Goal: Task Accomplishment & Management: Manage account settings

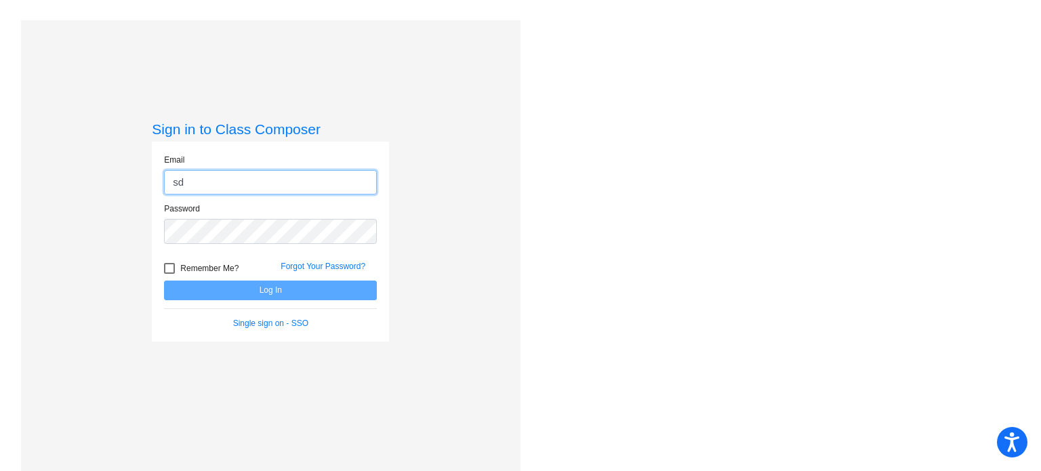
type input "s"
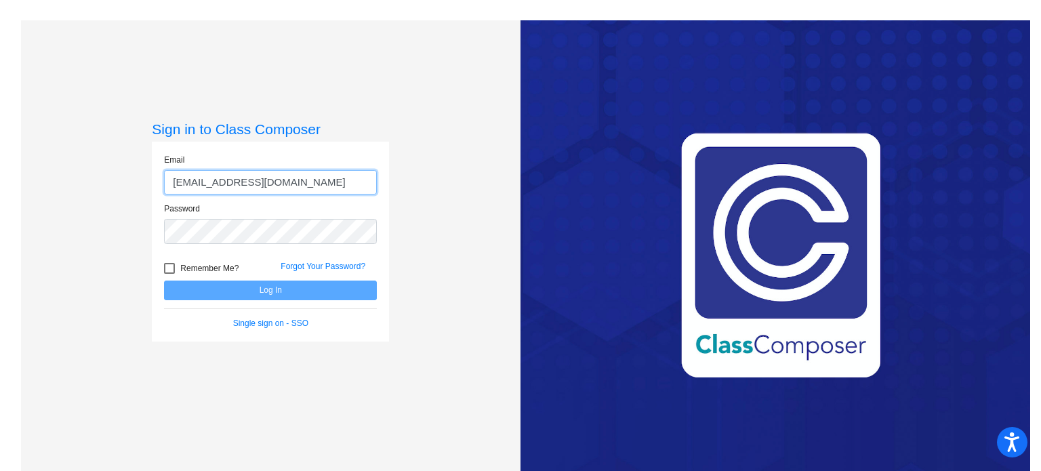
type input "[EMAIL_ADDRESS][DOMAIN_NAME]"
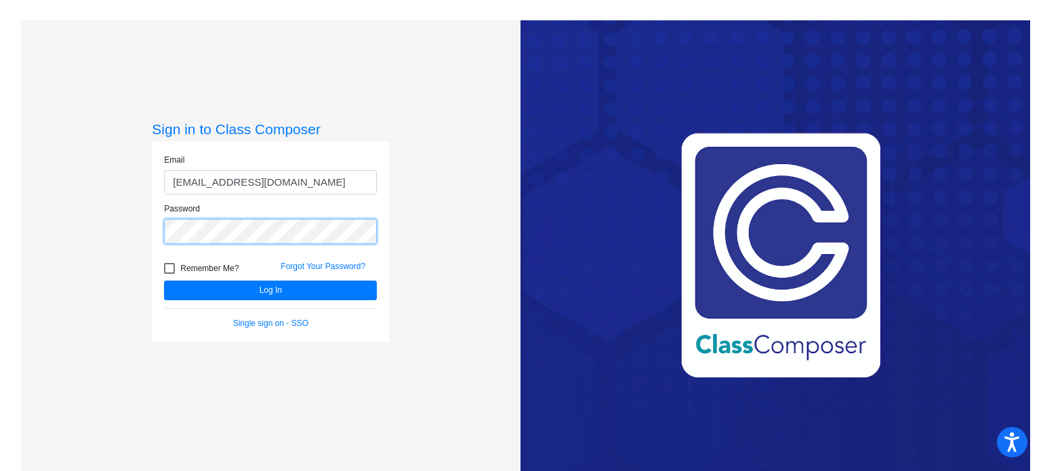
click at [164, 281] on button "Log In" at bounding box center [270, 291] width 213 height 20
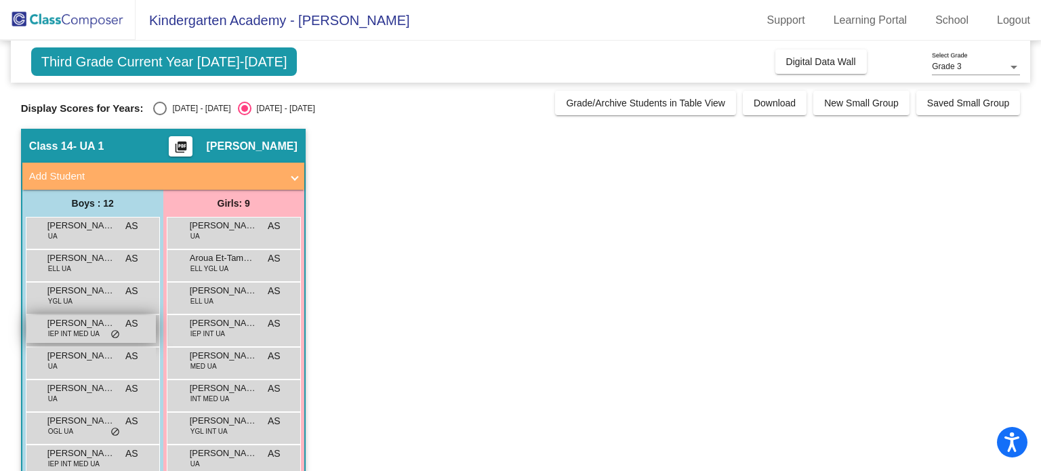
click at [87, 329] on span "IEP INT MED UA" at bounding box center [74, 334] width 52 height 10
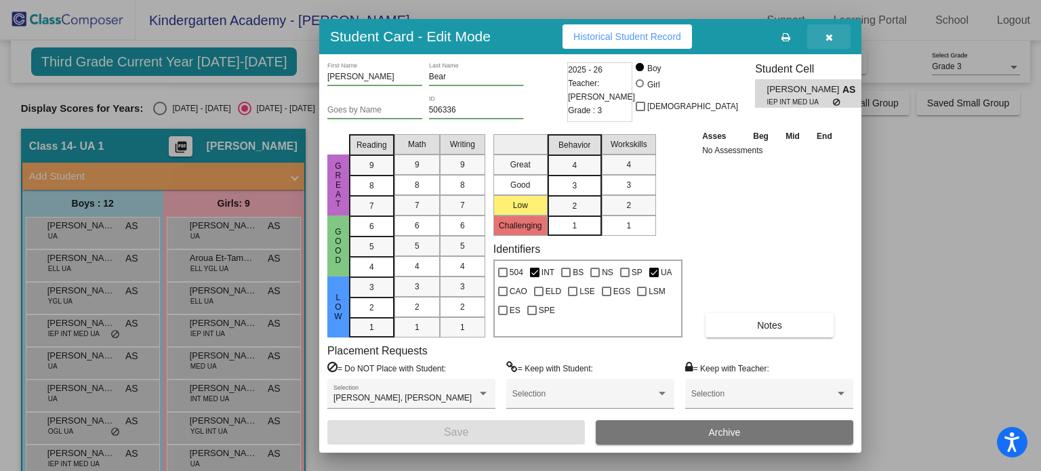
click at [834, 33] on button "button" at bounding box center [828, 36] width 43 height 24
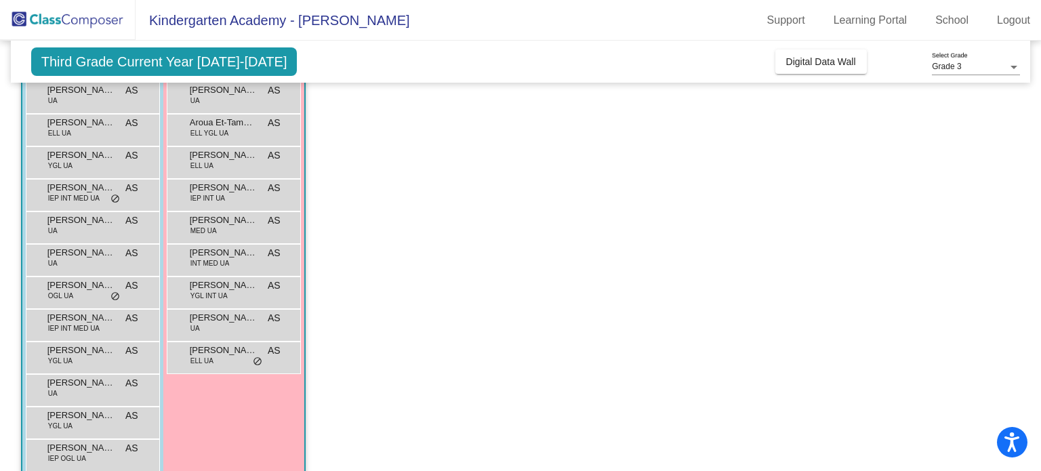
scroll to position [157, 0]
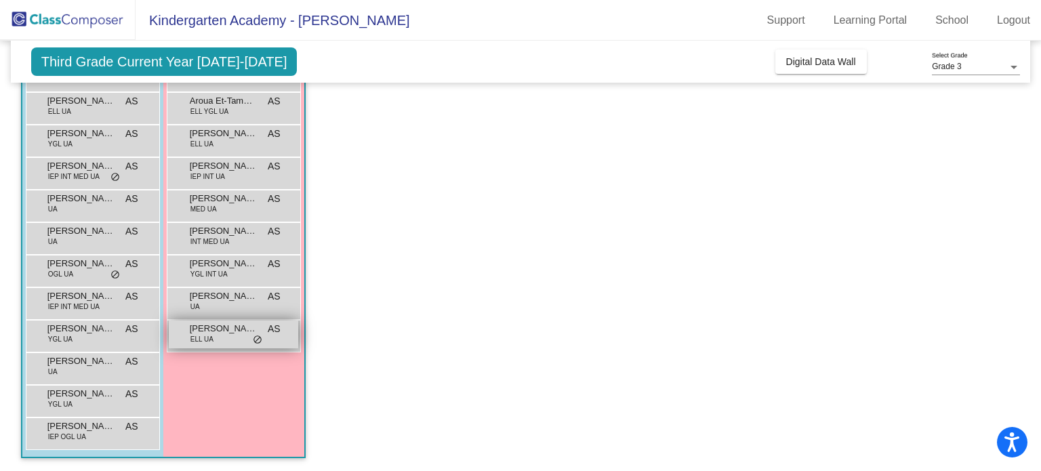
click at [271, 330] on span "AS" at bounding box center [274, 329] width 13 height 14
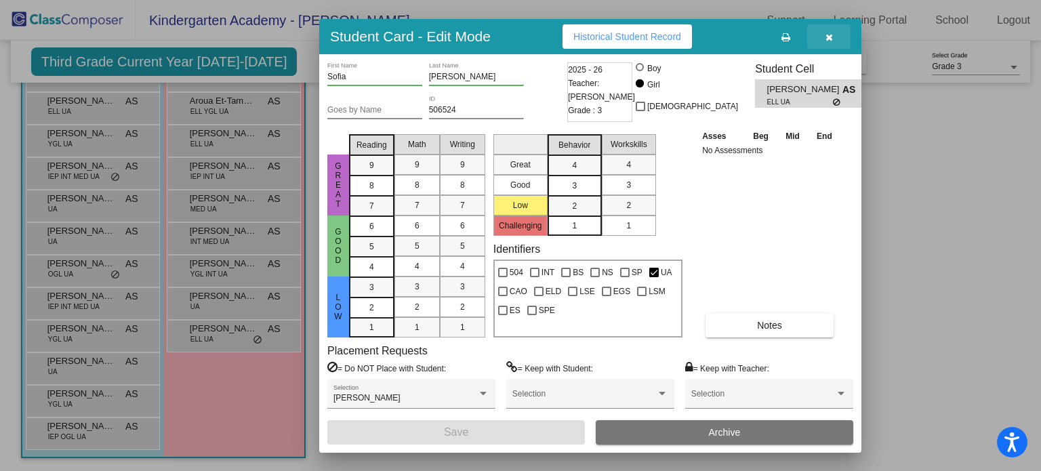
click at [821, 43] on button "button" at bounding box center [828, 36] width 43 height 24
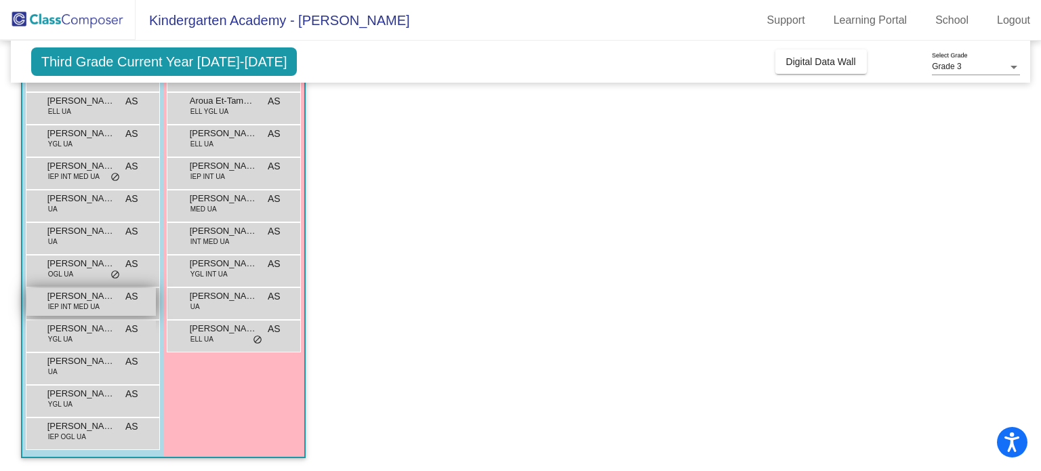
click at [114, 301] on span "[PERSON_NAME]" at bounding box center [81, 296] width 68 height 14
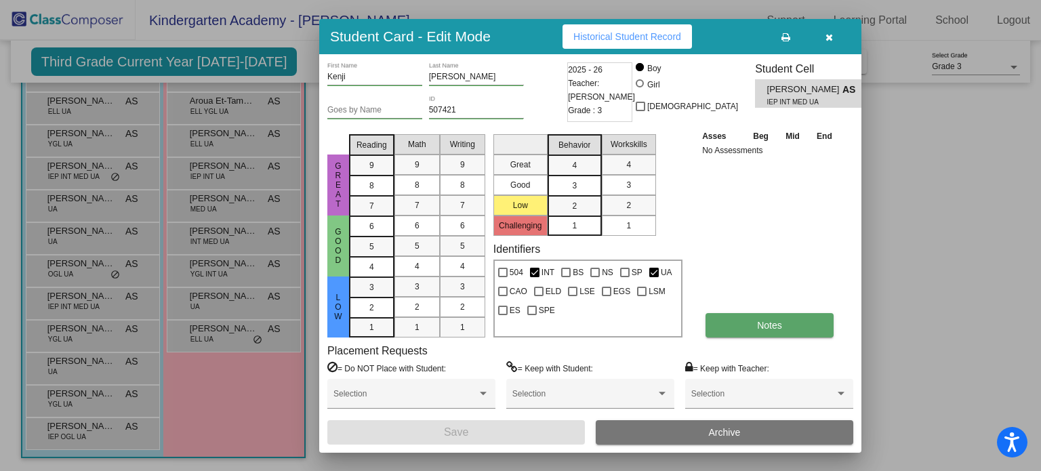
click at [756, 317] on button "Notes" at bounding box center [770, 325] width 128 height 24
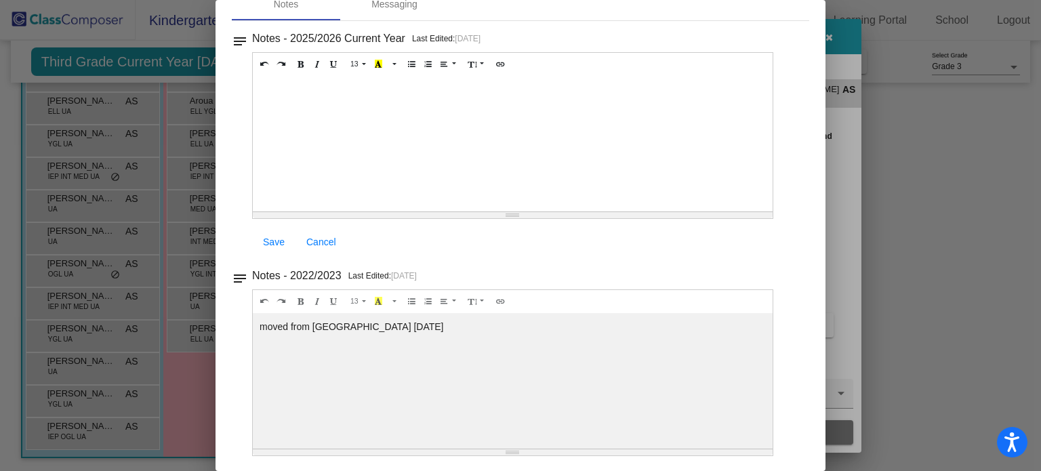
scroll to position [0, 0]
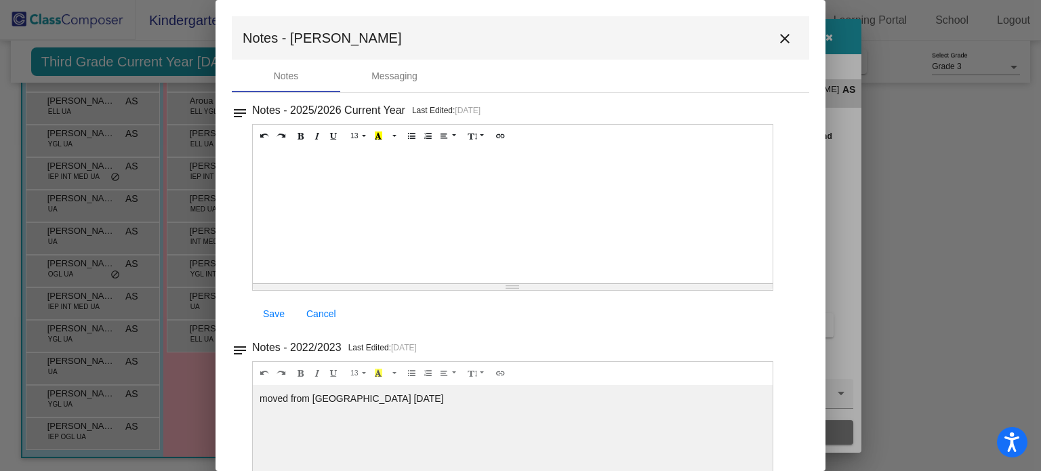
click at [771, 43] on button "close" at bounding box center [784, 37] width 27 height 27
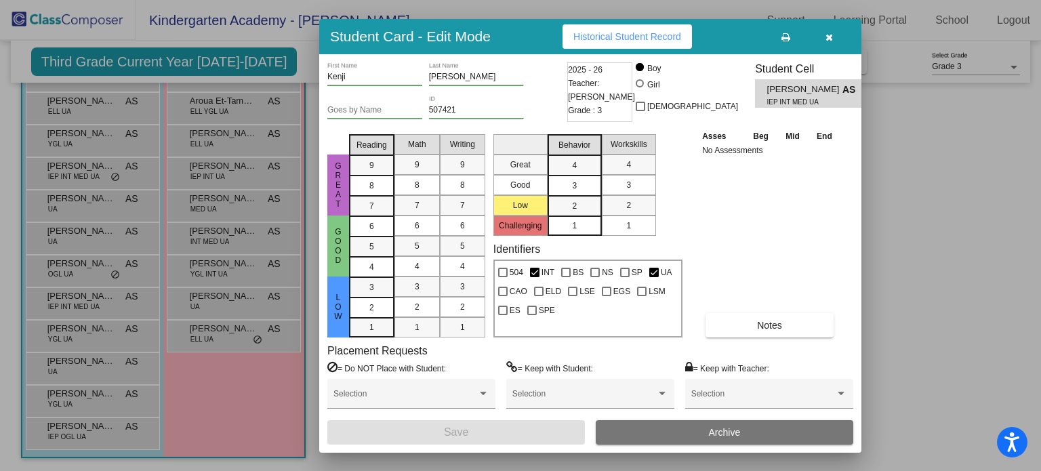
click at [830, 30] on button "button" at bounding box center [828, 36] width 43 height 24
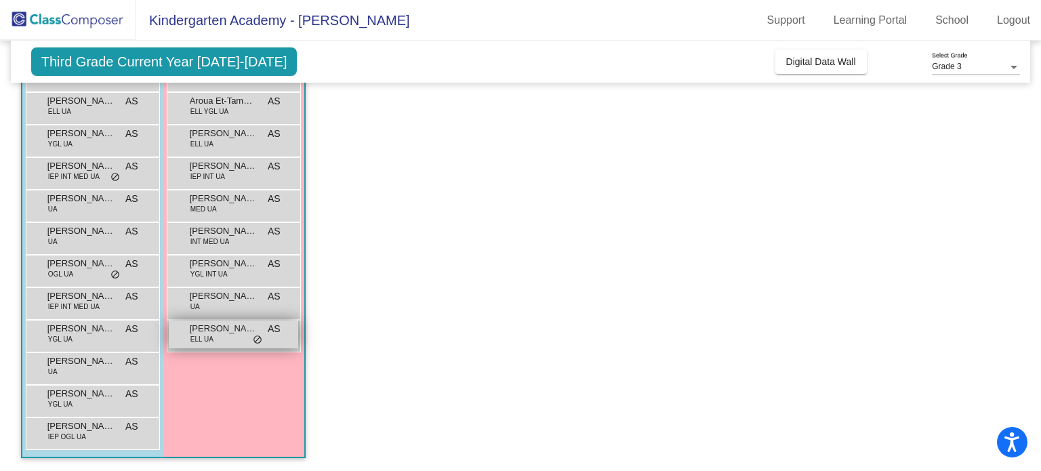
click at [218, 337] on div "[PERSON_NAME] ELL UA AS lock do_not_disturb_alt" at bounding box center [233, 335] width 129 height 28
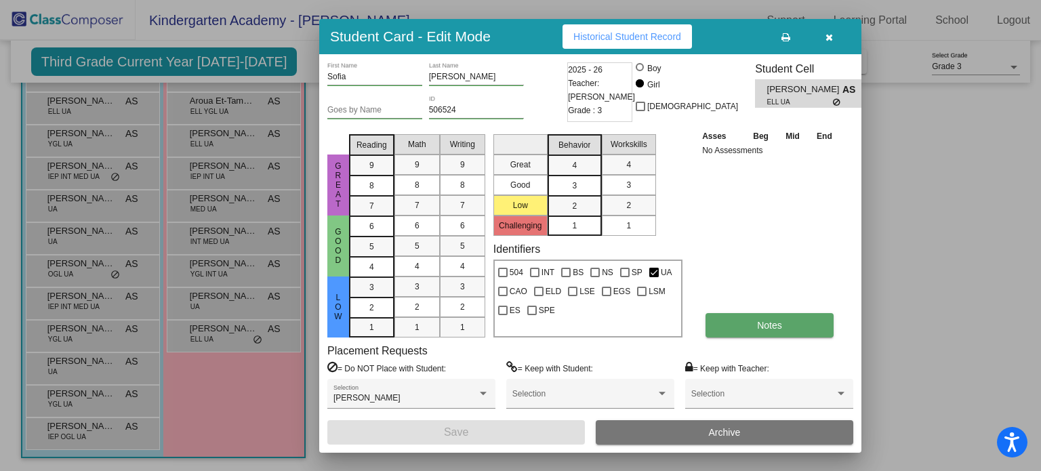
click at [756, 318] on button "Notes" at bounding box center [770, 325] width 128 height 24
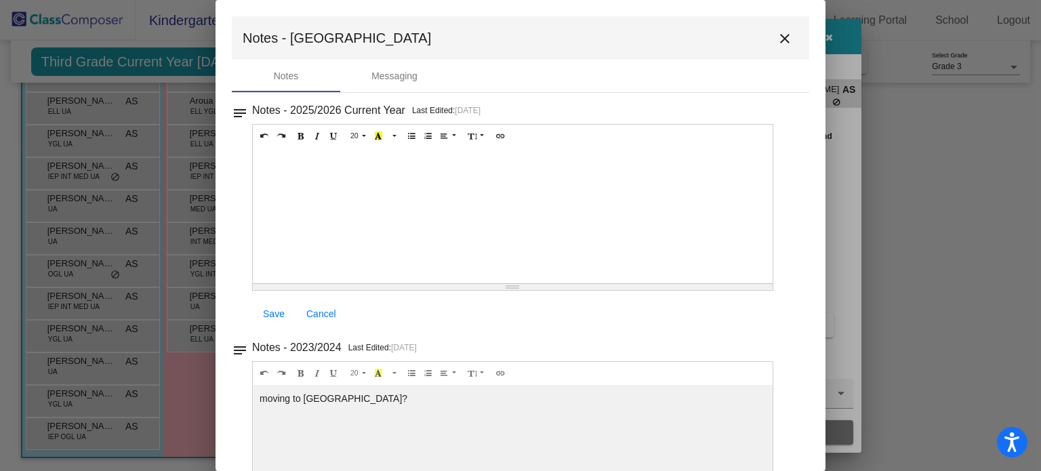
click at [781, 41] on mat-icon "close" at bounding box center [785, 39] width 16 height 16
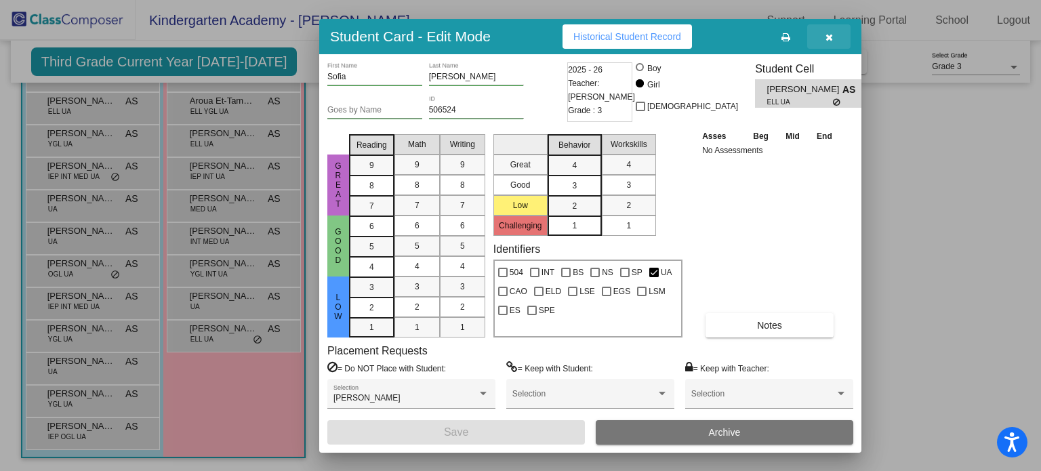
click at [828, 33] on icon "button" at bounding box center [829, 37] width 7 height 9
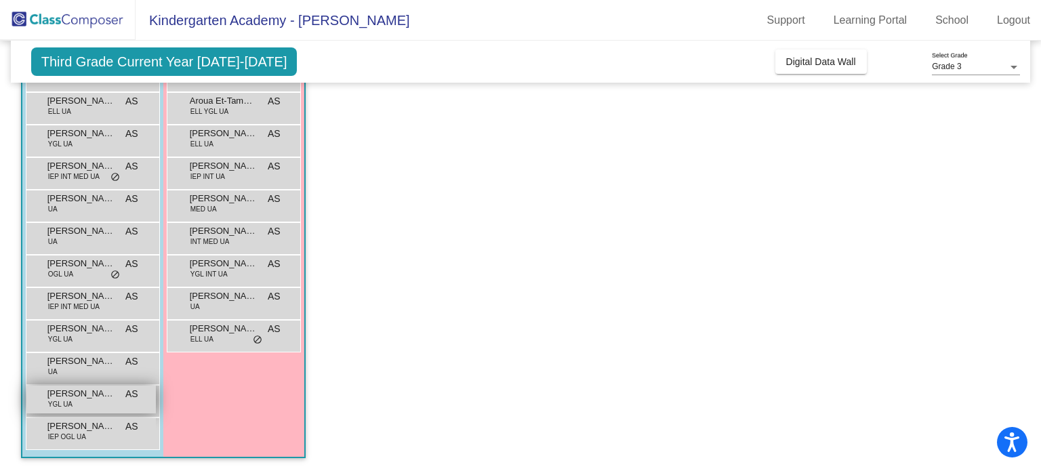
click at [106, 395] on span "[PERSON_NAME]" at bounding box center [81, 394] width 68 height 14
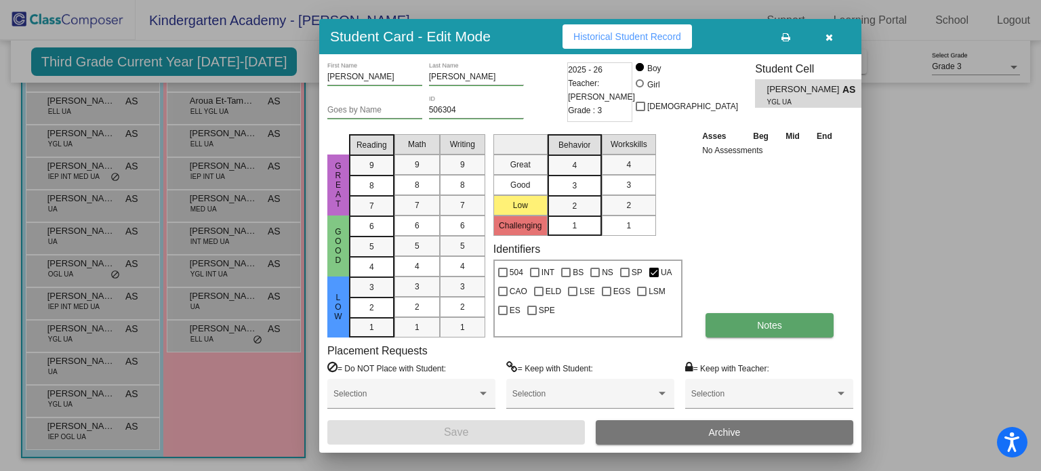
click at [738, 329] on button "Notes" at bounding box center [770, 325] width 128 height 24
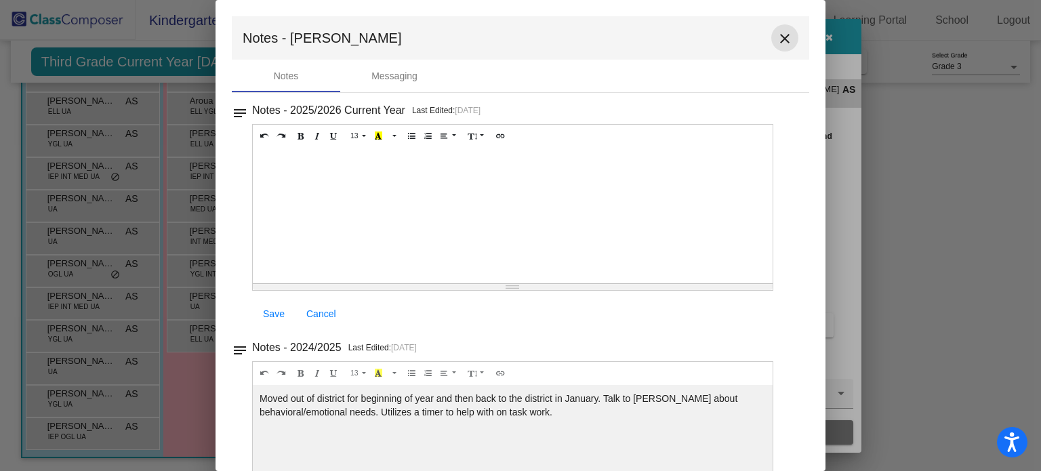
click at [777, 43] on mat-icon "close" at bounding box center [785, 39] width 16 height 16
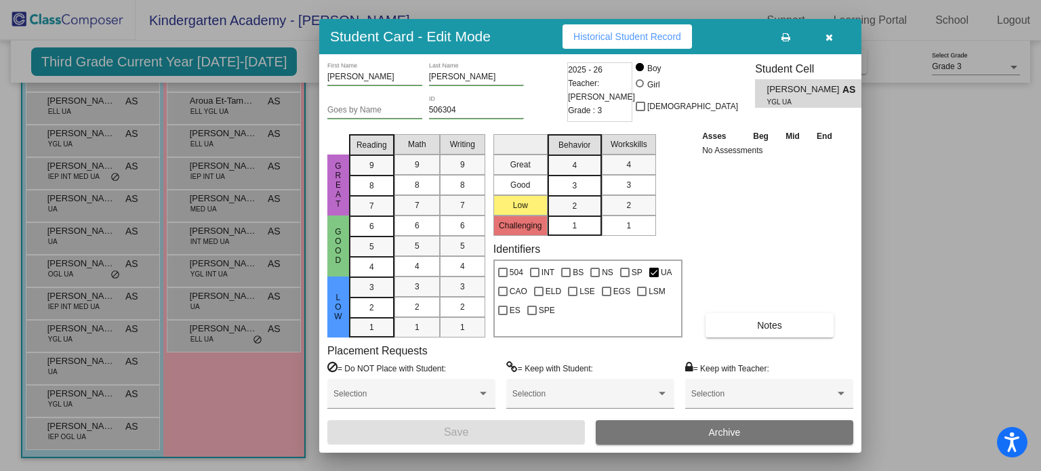
click at [826, 36] on icon "button" at bounding box center [829, 37] width 7 height 9
